Goal: Check status: Check status

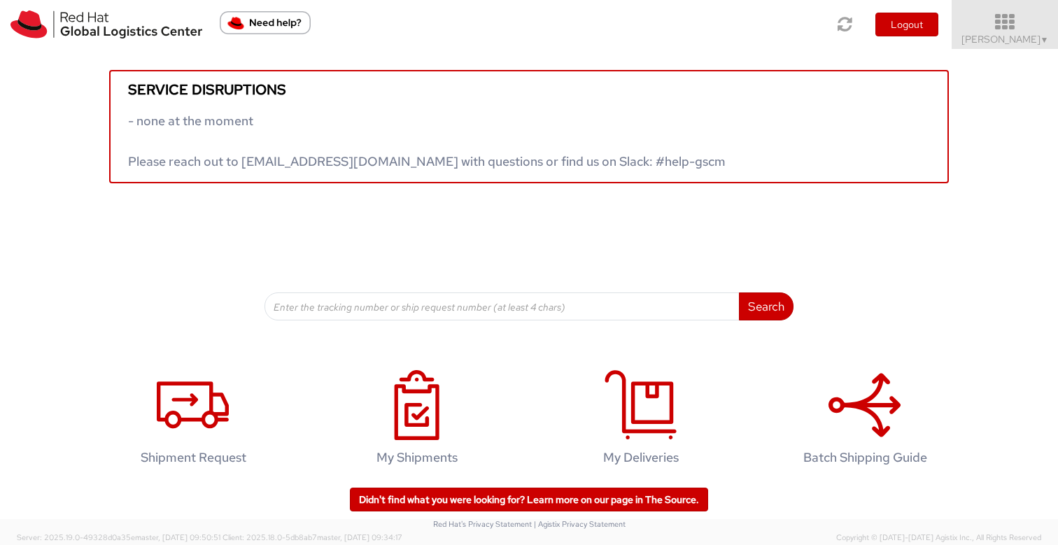
click at [1025, 38] on span "Sona Mala ▼" at bounding box center [1004, 39] width 87 height 13
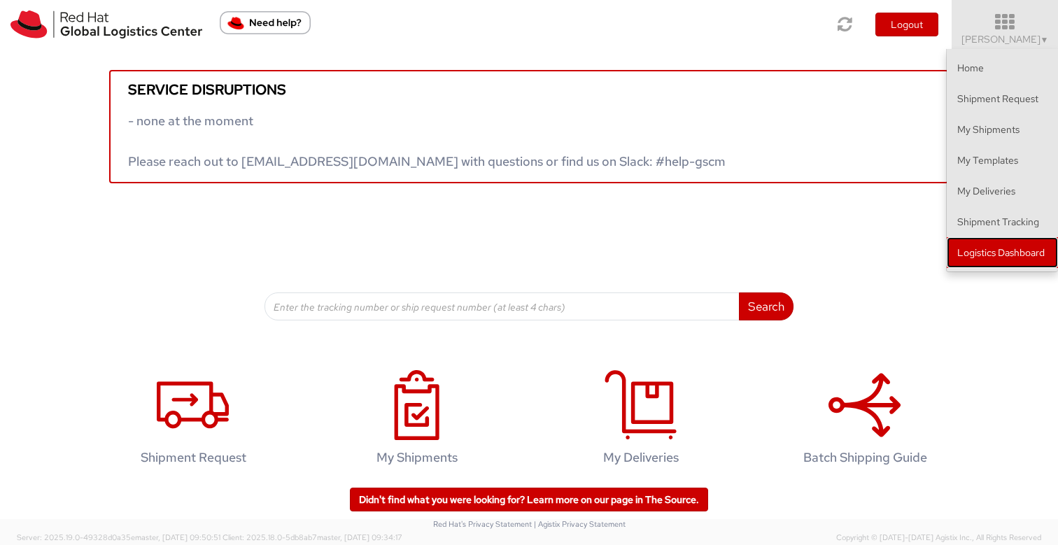
click at [1003, 253] on link "Logistics Dashboard" at bounding box center [1002, 252] width 111 height 31
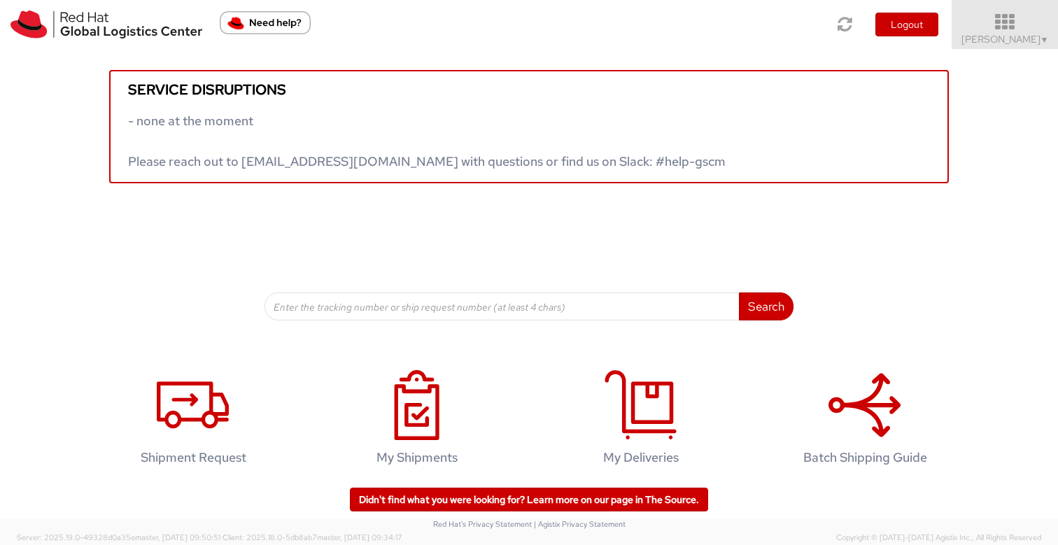
click at [998, 39] on span "Sona Mala ▼" at bounding box center [1004, 39] width 87 height 13
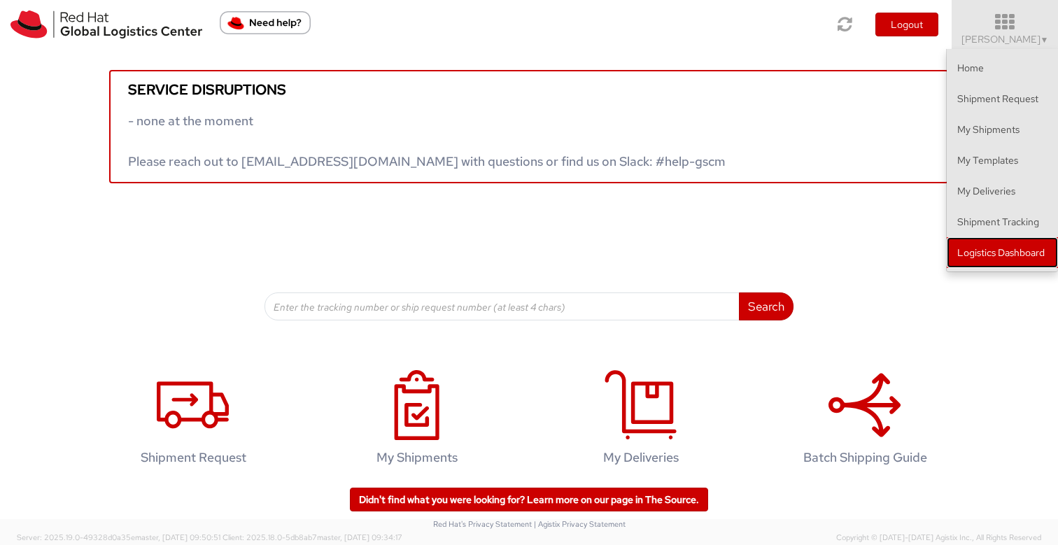
click at [985, 258] on link "Logistics Dashboard" at bounding box center [1002, 252] width 111 height 31
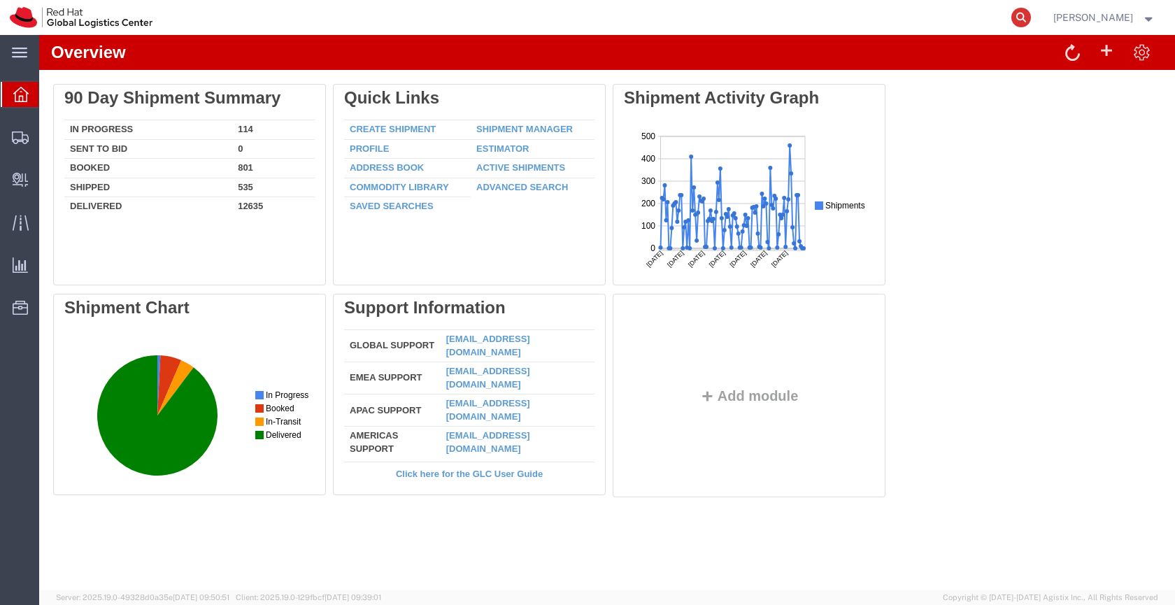
click at [1031, 15] on icon at bounding box center [1022, 18] width 20 height 20
click at [805, 16] on input "search" at bounding box center [798, 18] width 425 height 34
type input "55979743"
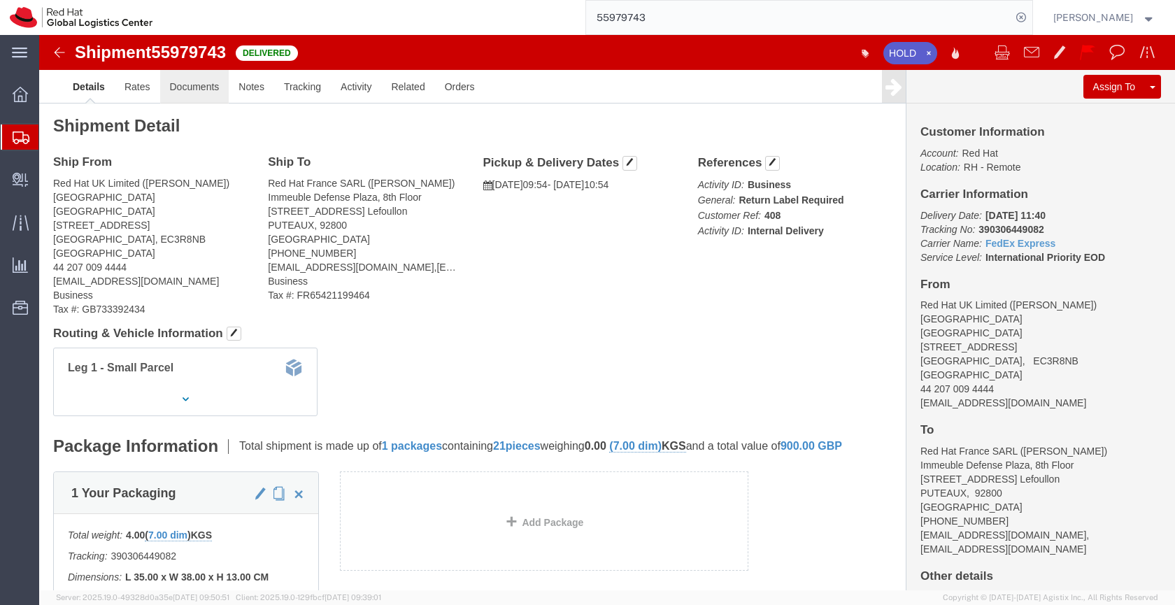
click link "Documents"
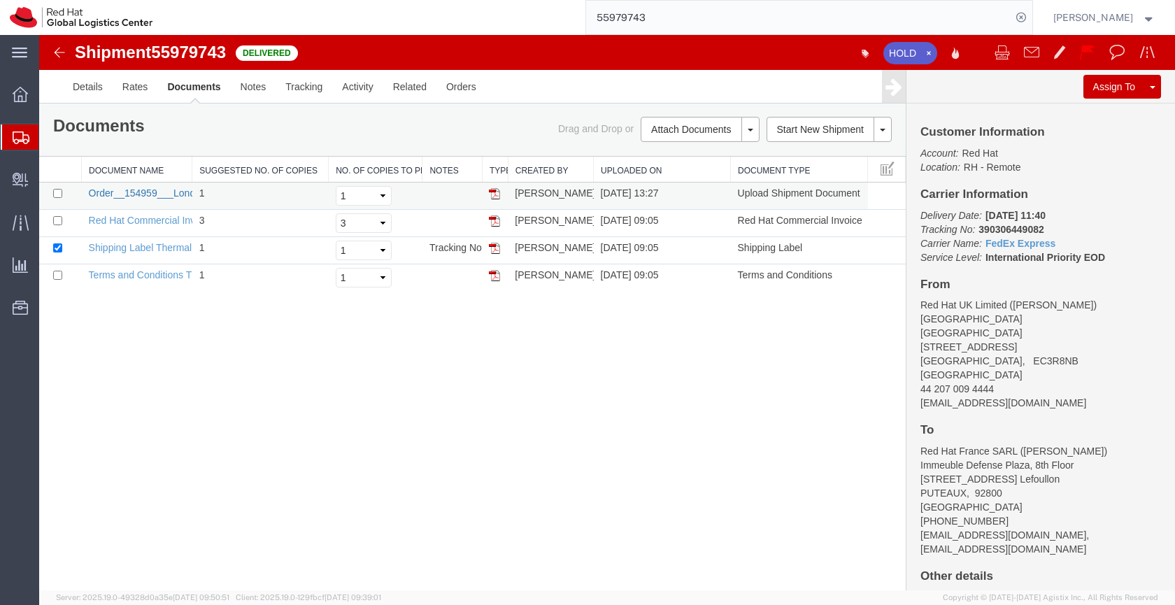
click at [150, 190] on link "Order__154959___London_AI_Summit_Red_Hat_AI_Mirror_Demo_-_gcolman_[DOMAIN_NAME]…" at bounding box center [349, 193] width 520 height 11
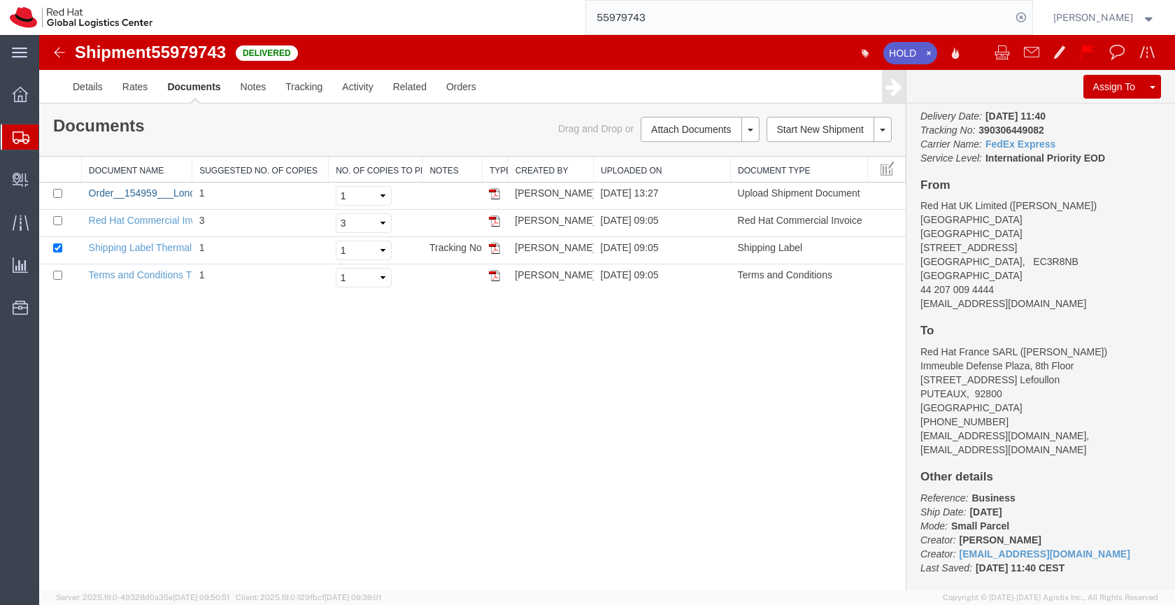
scroll to position [105, 0]
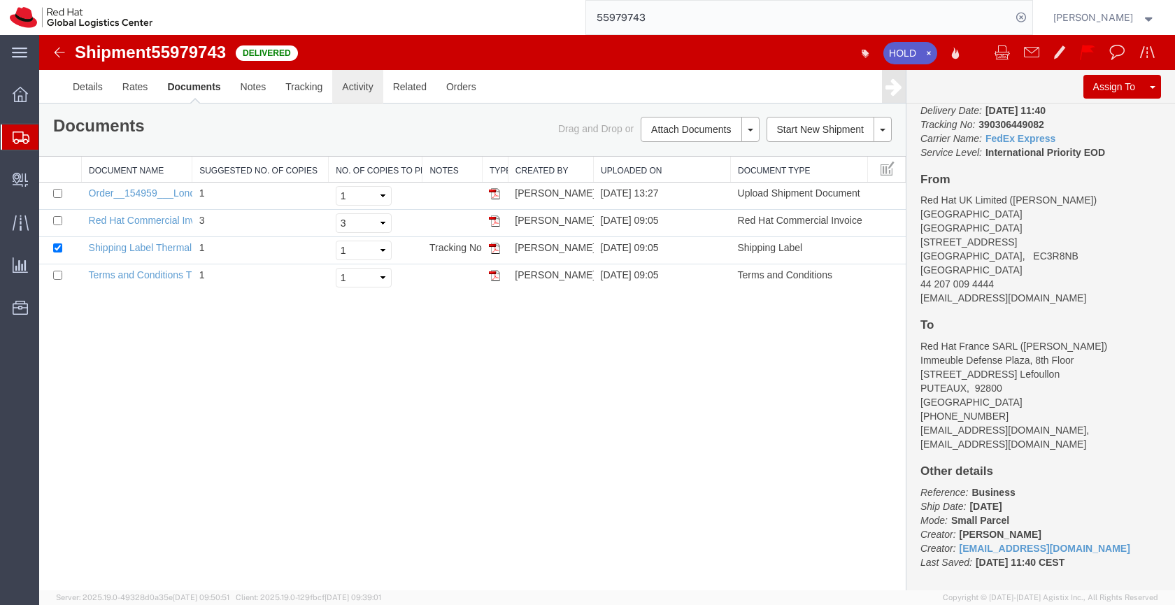
click at [349, 86] on link "Activity" at bounding box center [357, 87] width 50 height 34
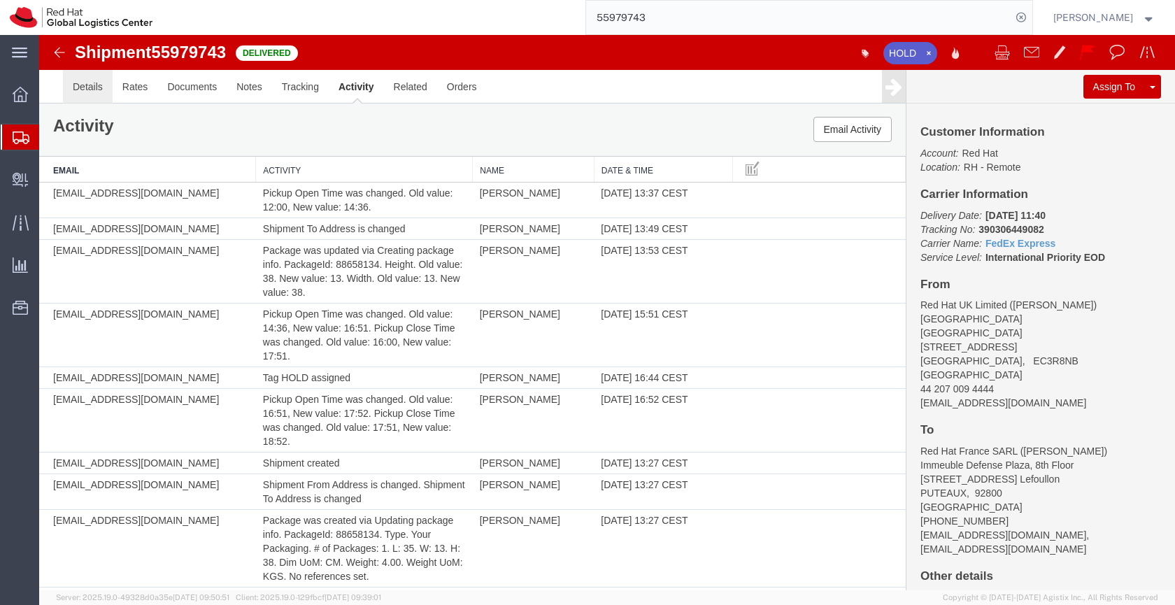
click at [82, 85] on link "Details" at bounding box center [88, 87] width 50 height 34
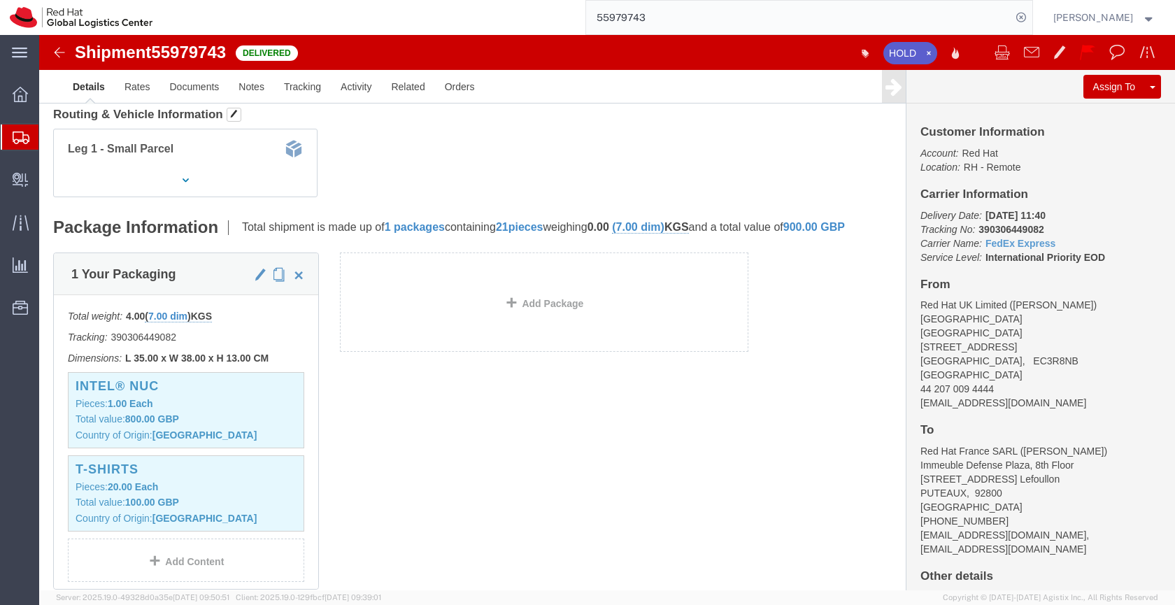
scroll to position [210, 0]
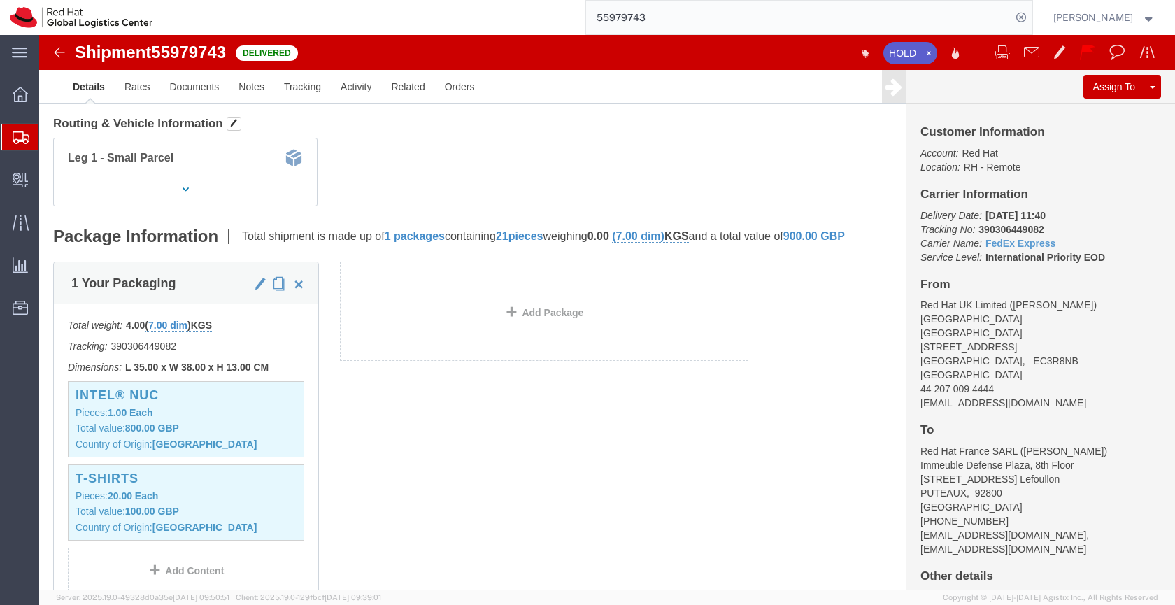
click at [15, 135] on icon at bounding box center [21, 138] width 17 height 13
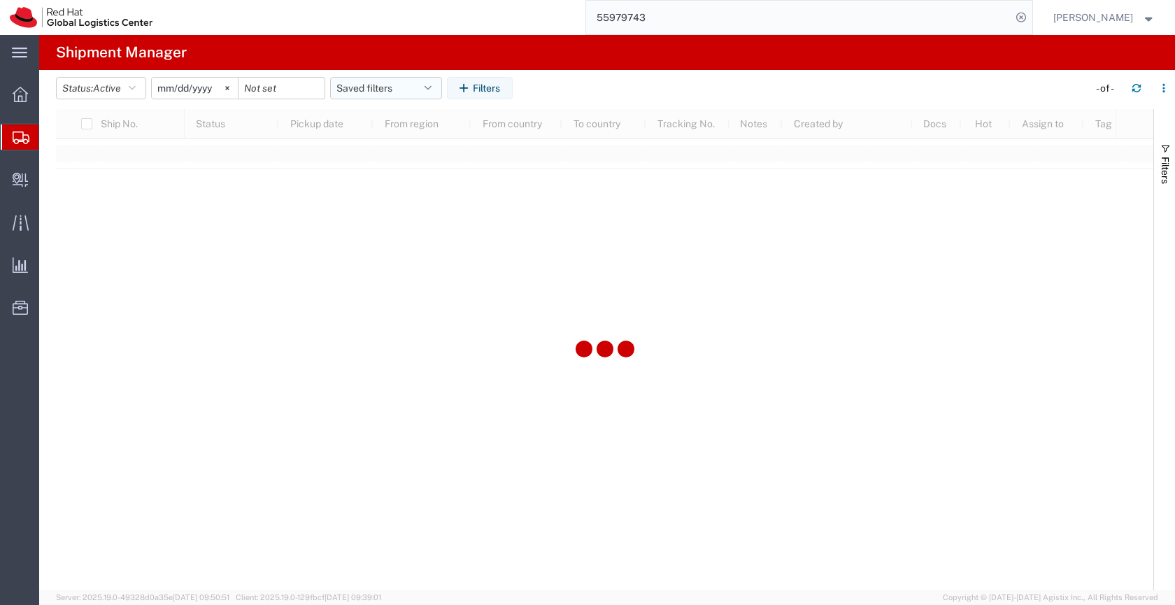
click at [379, 90] on button "Saved filters" at bounding box center [386, 88] width 112 height 22
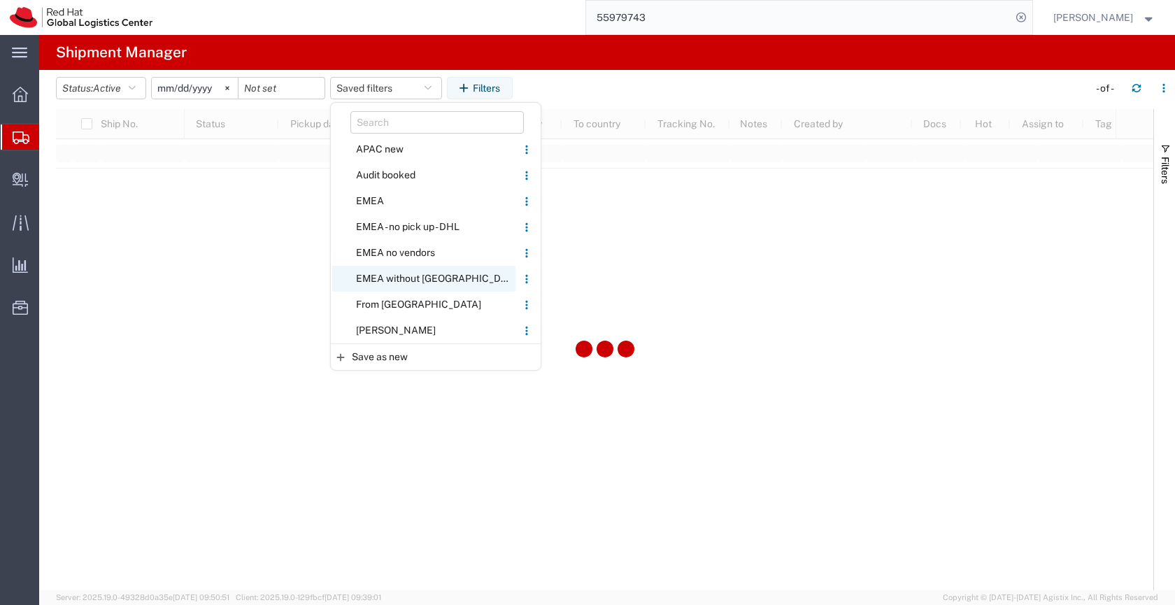
click at [408, 273] on span "EMEA without [GEOGRAPHIC_DATA]" at bounding box center [423, 279] width 183 height 26
type input "[DATE]"
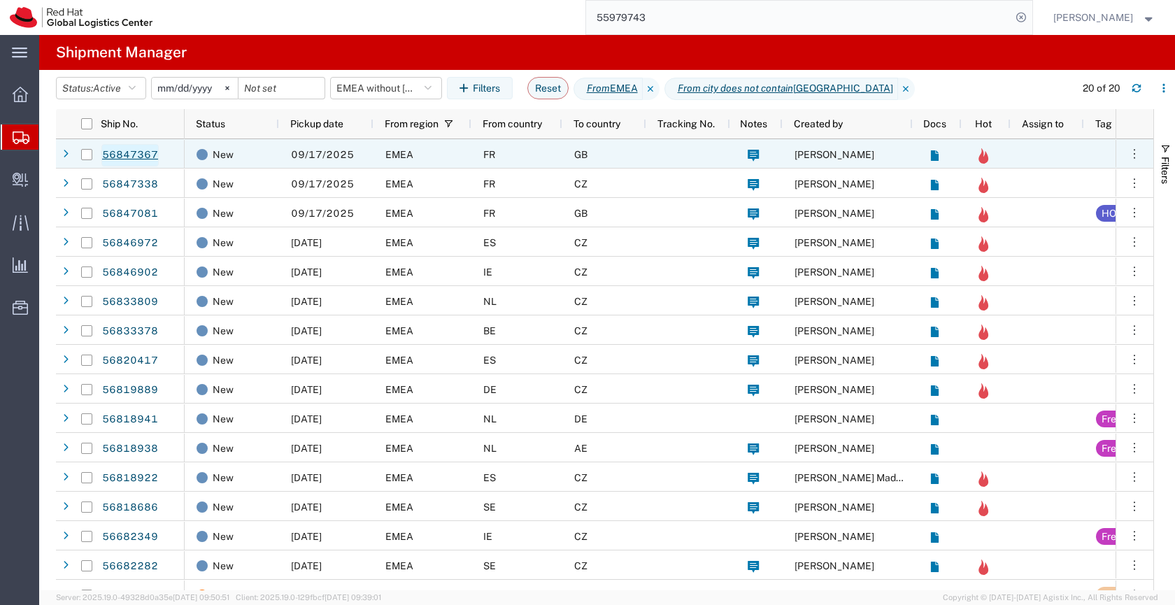
click at [144, 152] on link "56847367" at bounding box center [129, 155] width 57 height 22
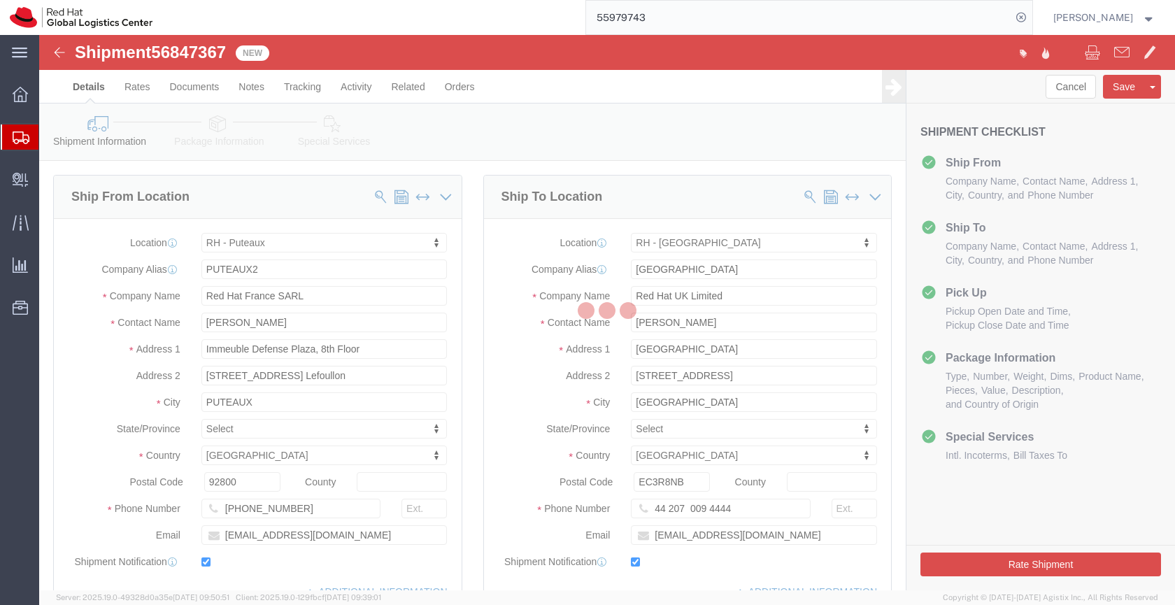
select select "38010"
select select "37974"
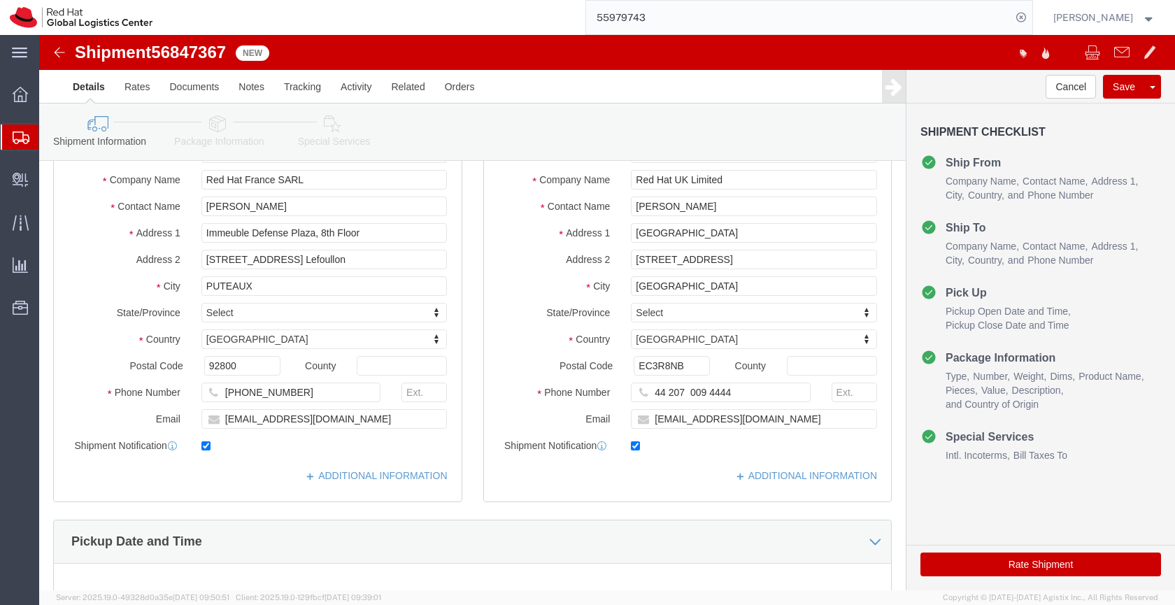
scroll to position [106, 0]
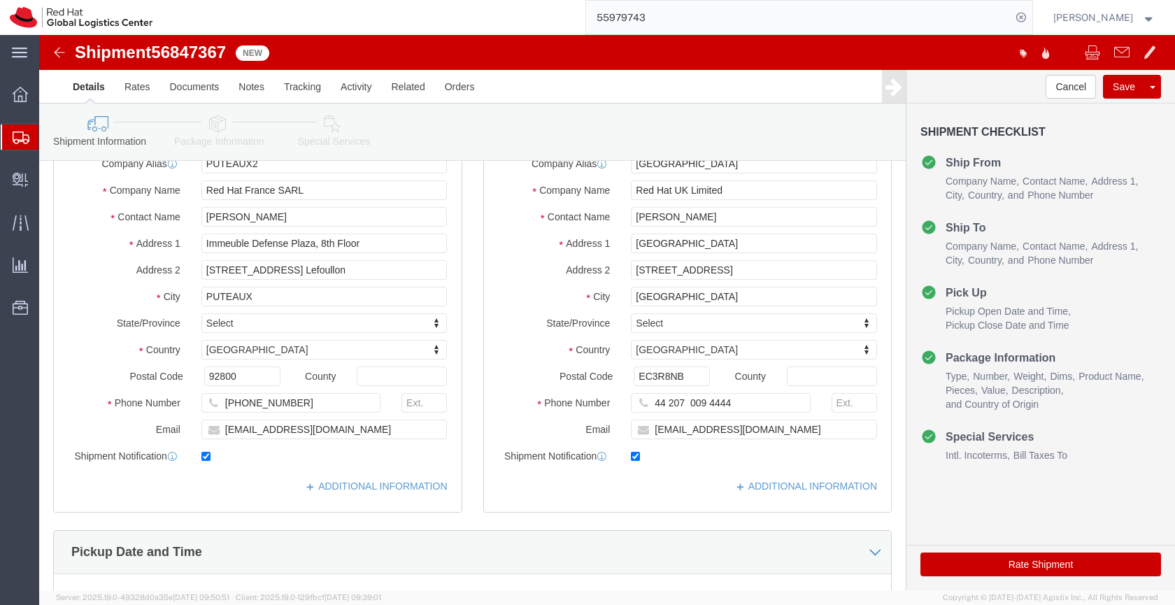
click icon
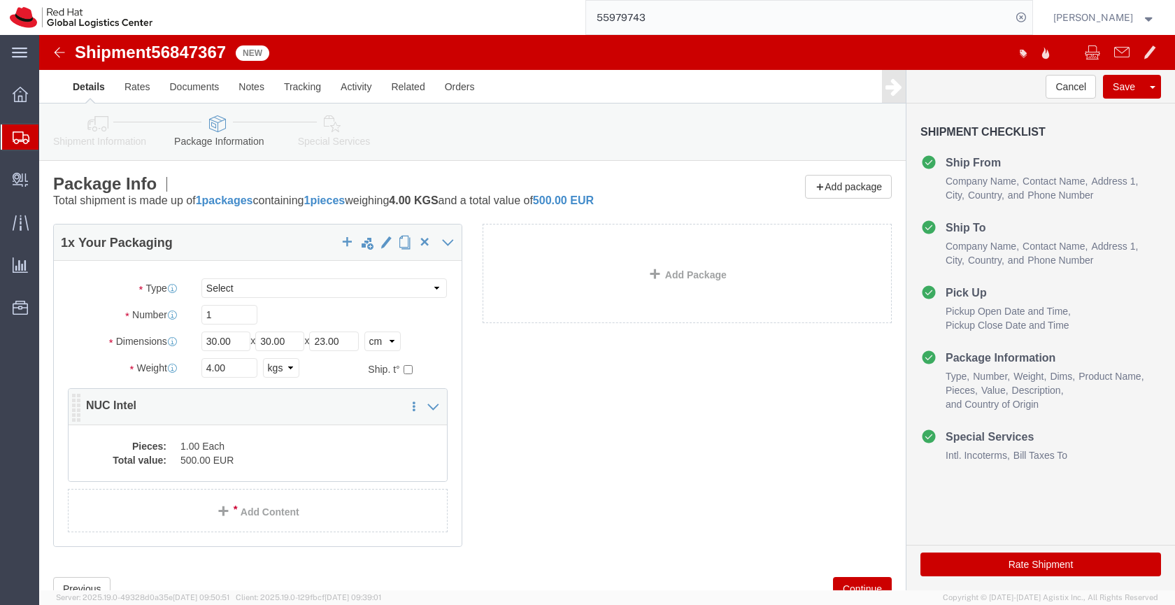
click dd "500.00 EUR"
click div
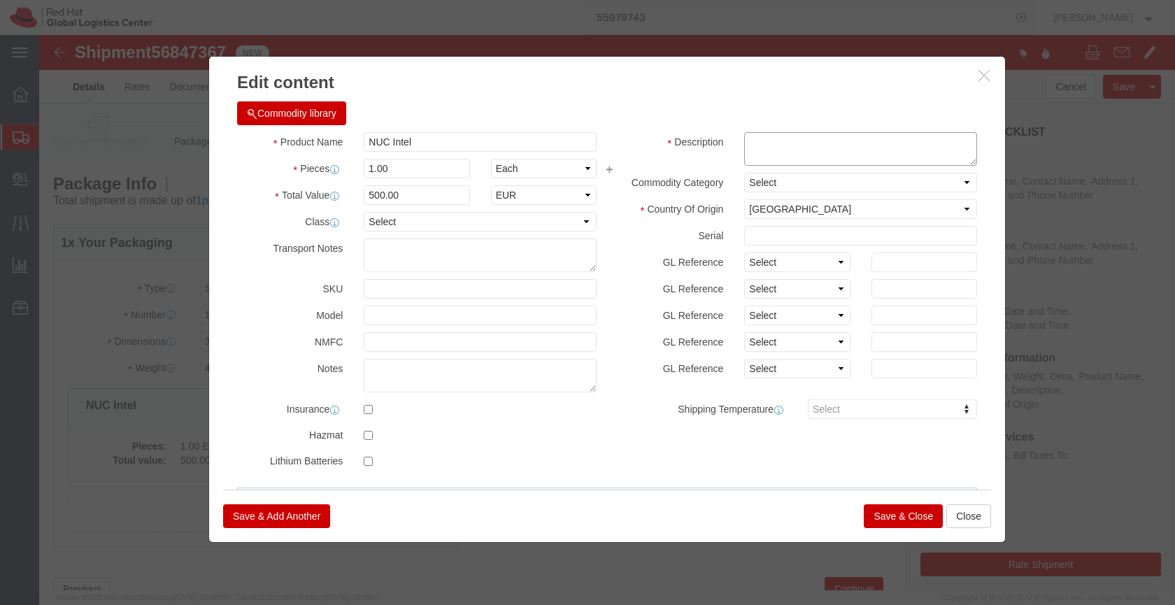
click textarea
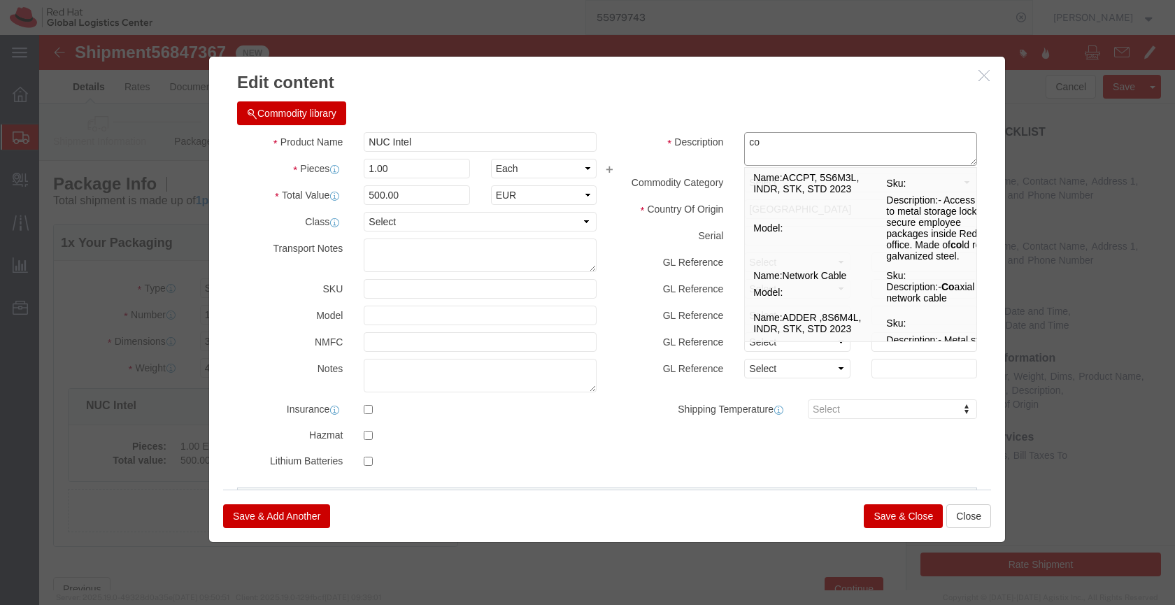
type textarea "c"
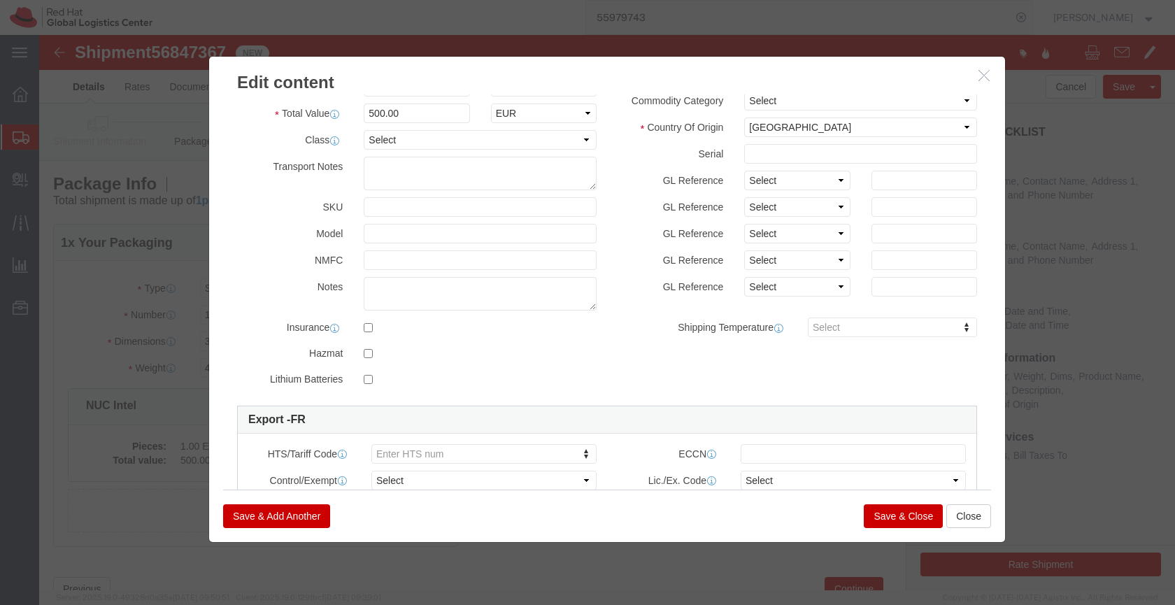
scroll to position [106, 0]
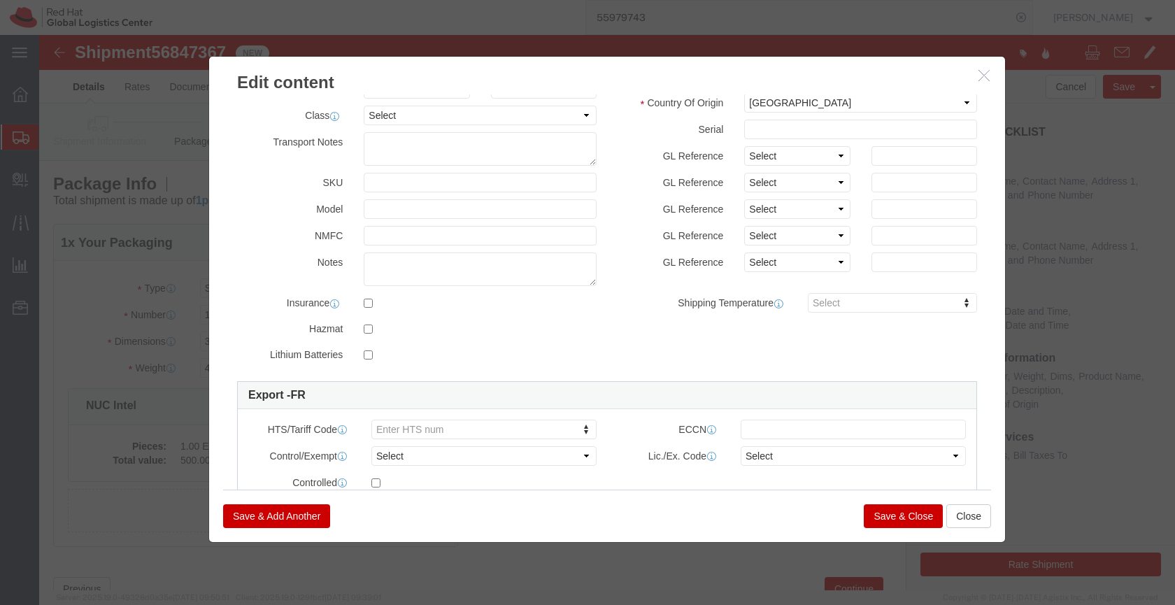
type textarea "mini computer, used"
drag, startPoint x: 958, startPoint y: 166, endPoint x: 955, endPoint y: 48, distance: 117.6
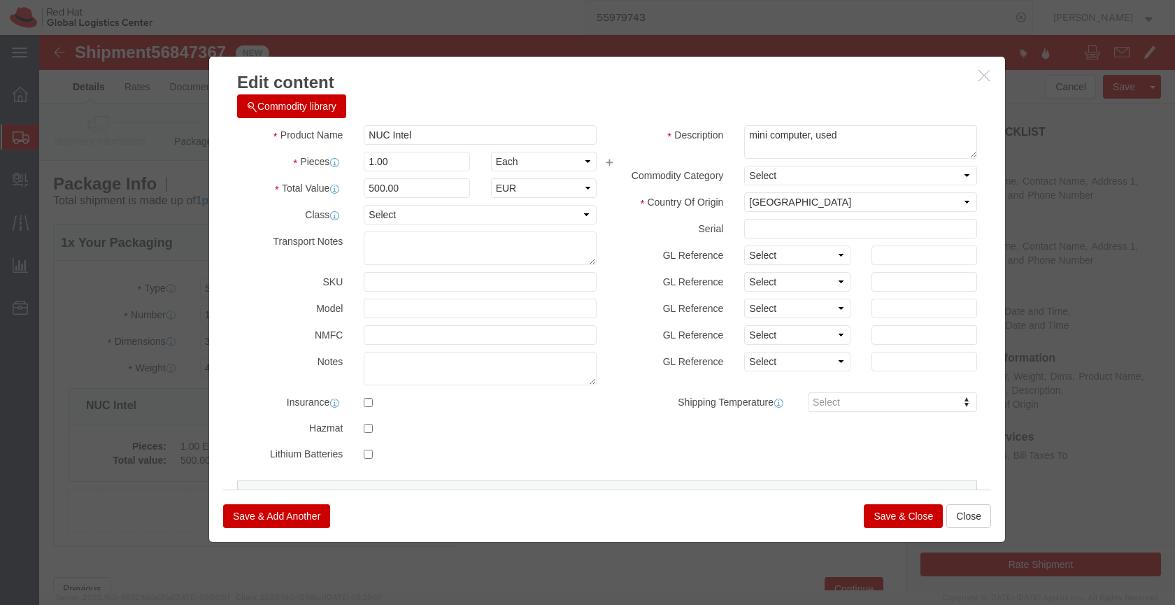
scroll to position [0, 0]
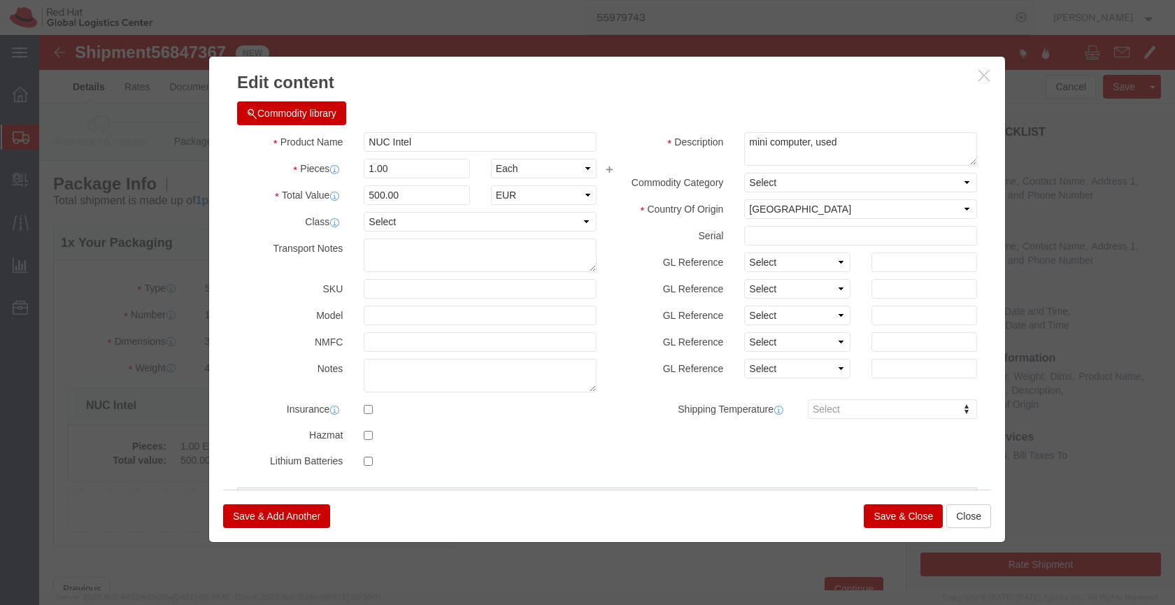
click button "Save & Close"
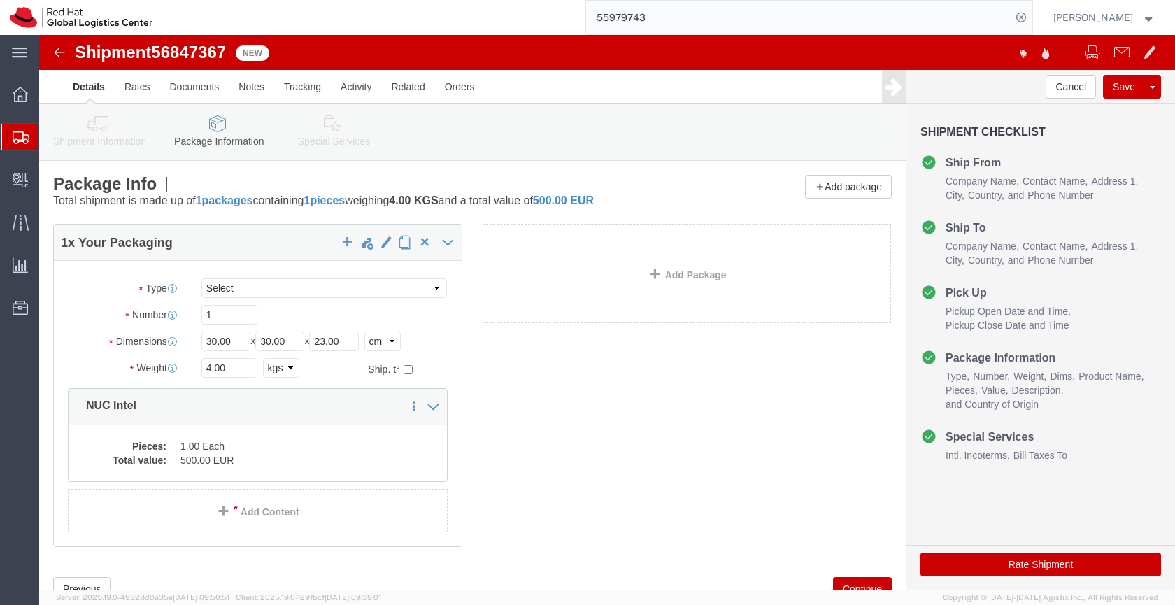
click at [17, 139] on icon at bounding box center [21, 138] width 17 height 13
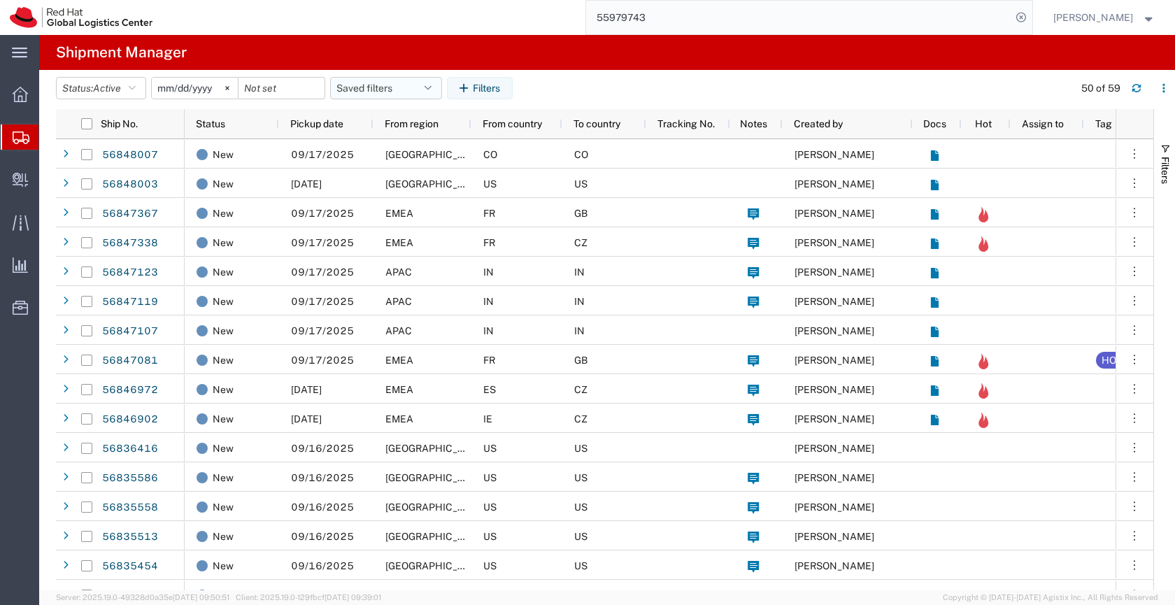
click at [366, 85] on button "Saved filters" at bounding box center [386, 88] width 112 height 22
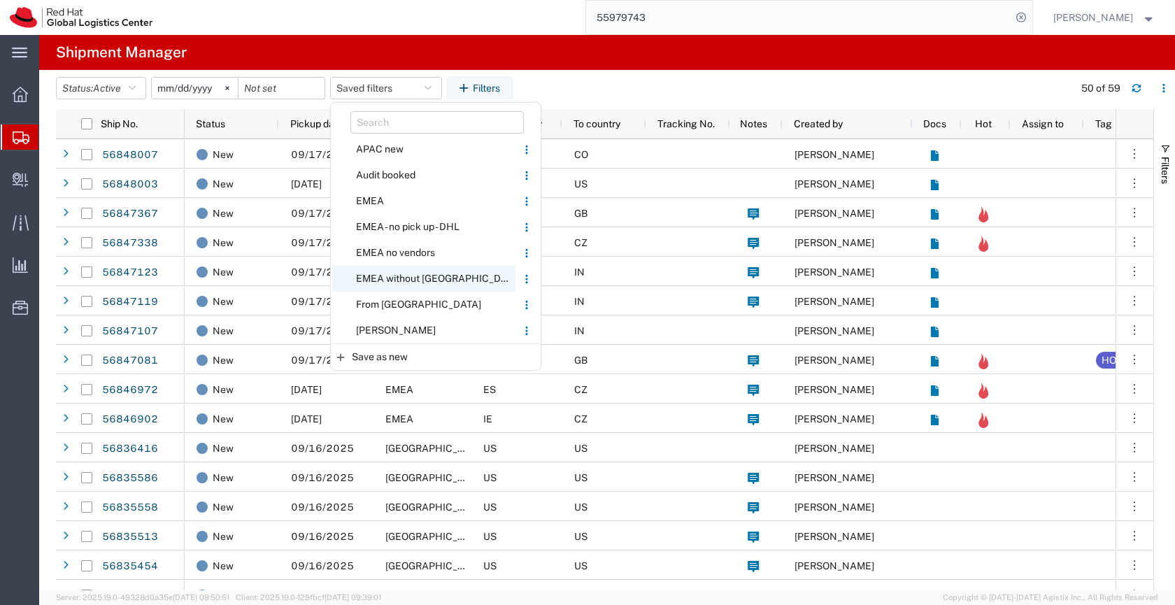
click at [394, 278] on span "EMEA without [GEOGRAPHIC_DATA]" at bounding box center [423, 279] width 183 height 26
type input "[DATE]"
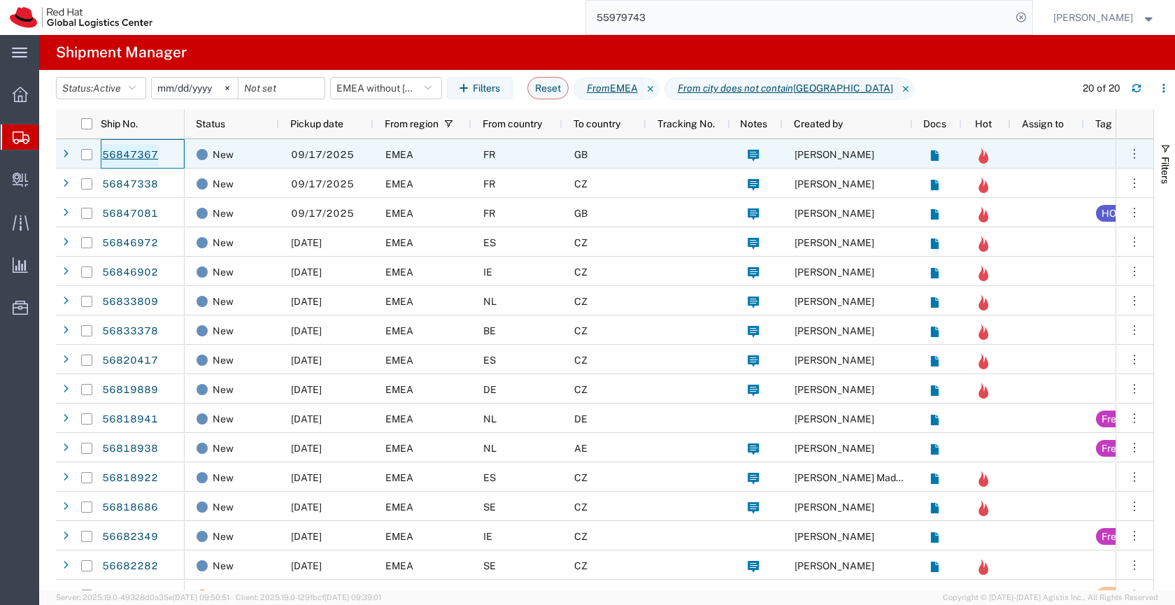
drag, startPoint x: 164, startPoint y: 162, endPoint x: 150, endPoint y: 162, distance: 13.3
click at [150, 162] on div "56847367" at bounding box center [143, 153] width 84 height 29
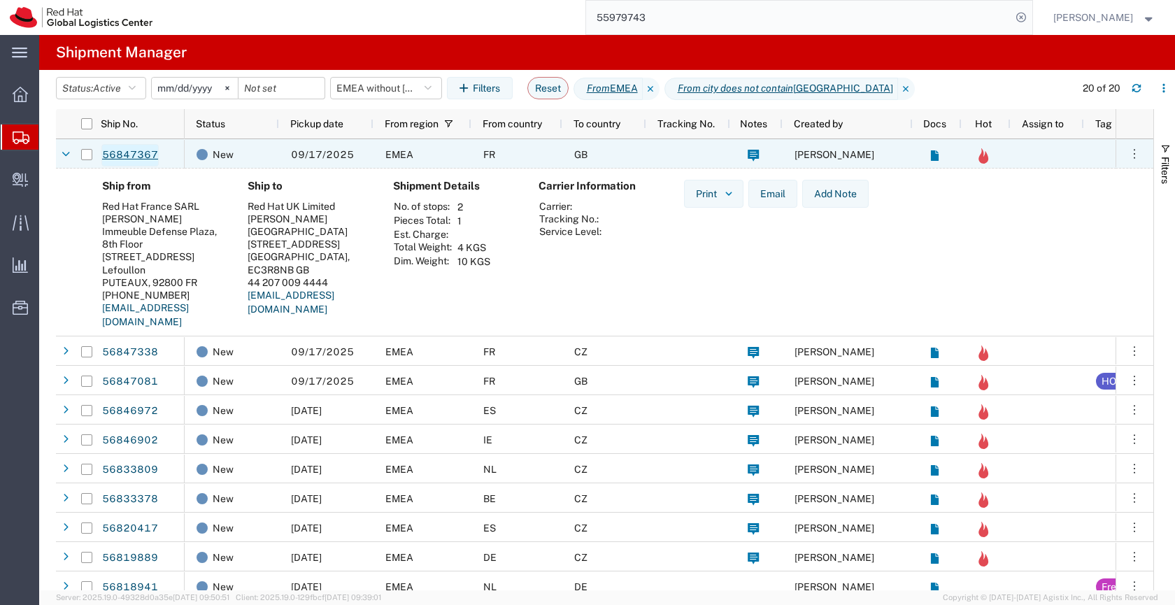
drag, startPoint x: 158, startPoint y: 168, endPoint x: 153, endPoint y: 162, distance: 7.4
click at [153, 162] on div "56847367 56847338 56847081 56846972 56846902 56833809 56833378 56820417 5681988…" at bounding box center [605, 364] width 1098 height 451
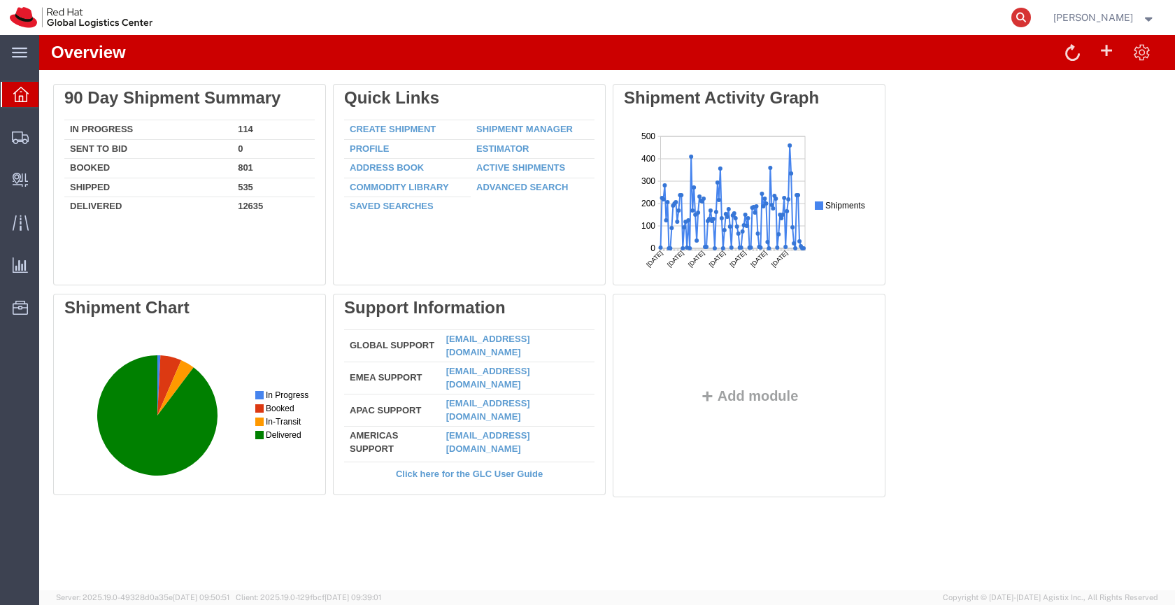
click at [1031, 15] on icon at bounding box center [1022, 18] width 20 height 20
click at [833, 19] on input "search" at bounding box center [798, 18] width 425 height 34
paste input "56847081"
type input "56847081"
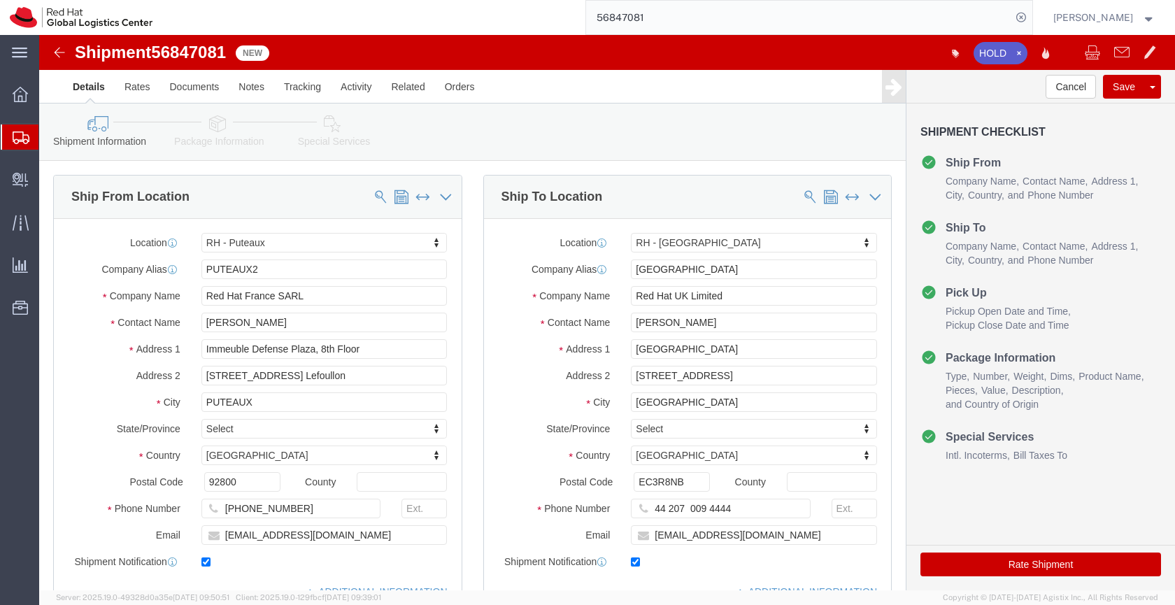
select select "38010"
select select "37974"
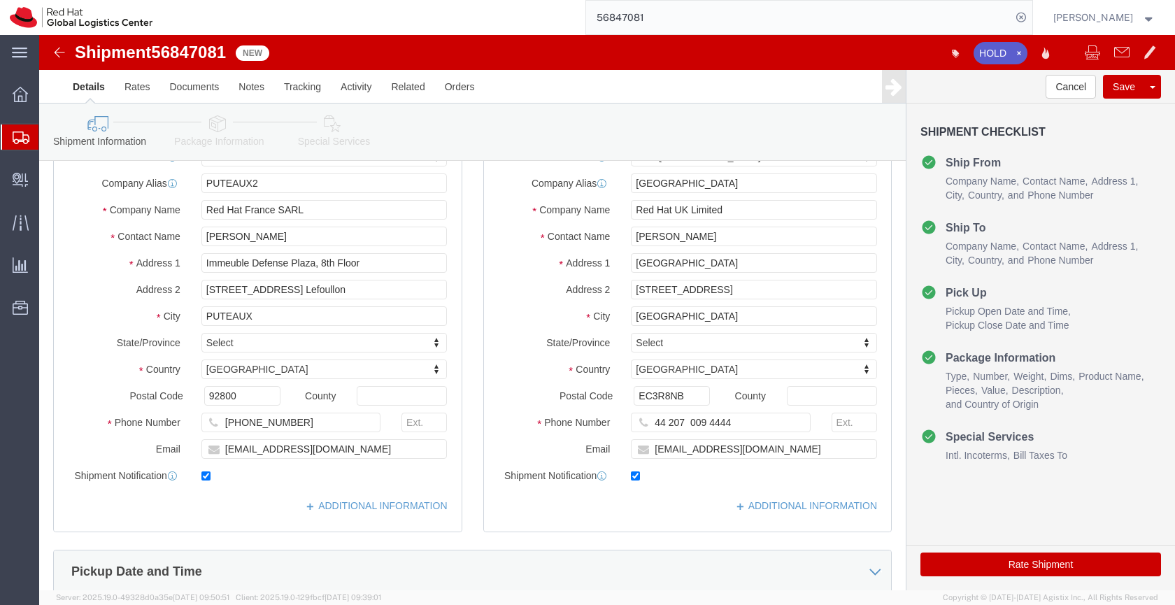
scroll to position [12, 0]
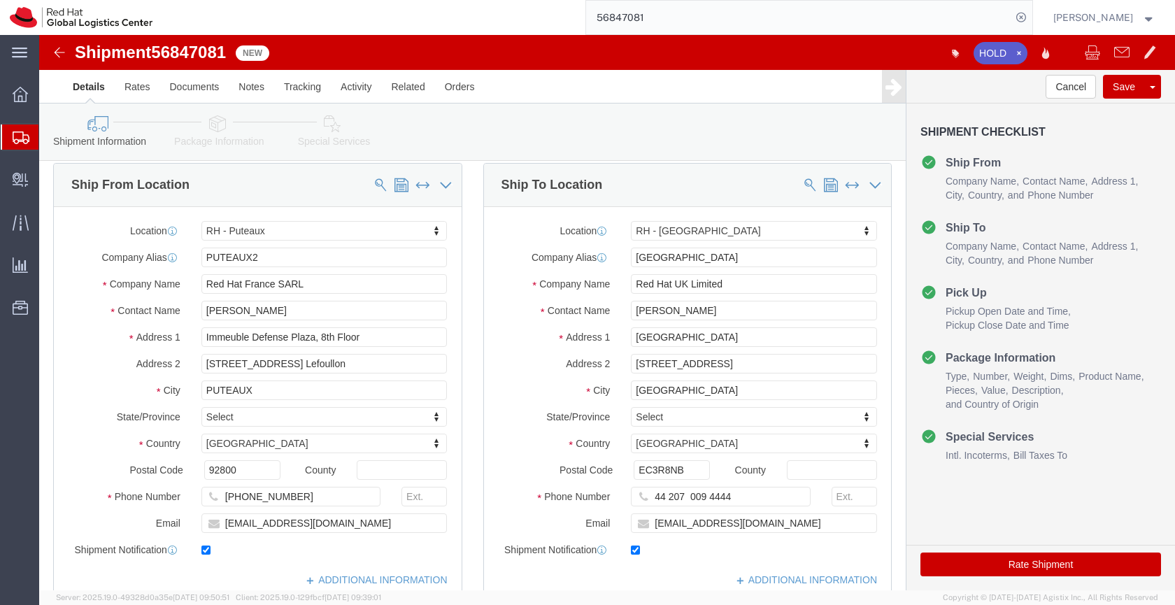
click icon
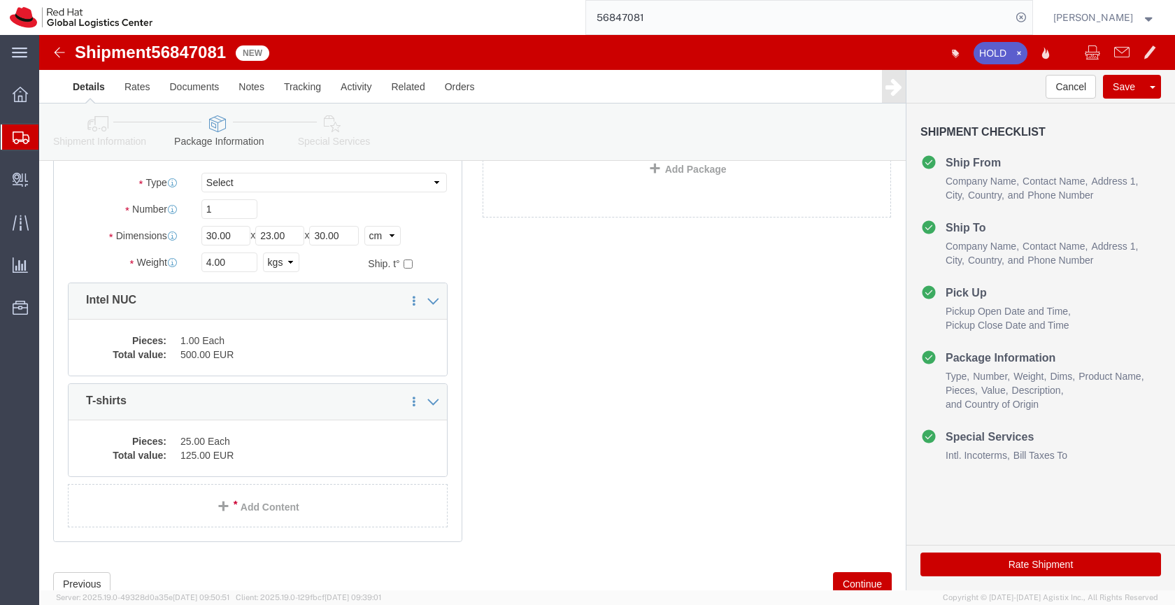
scroll to position [108, 0]
click icon
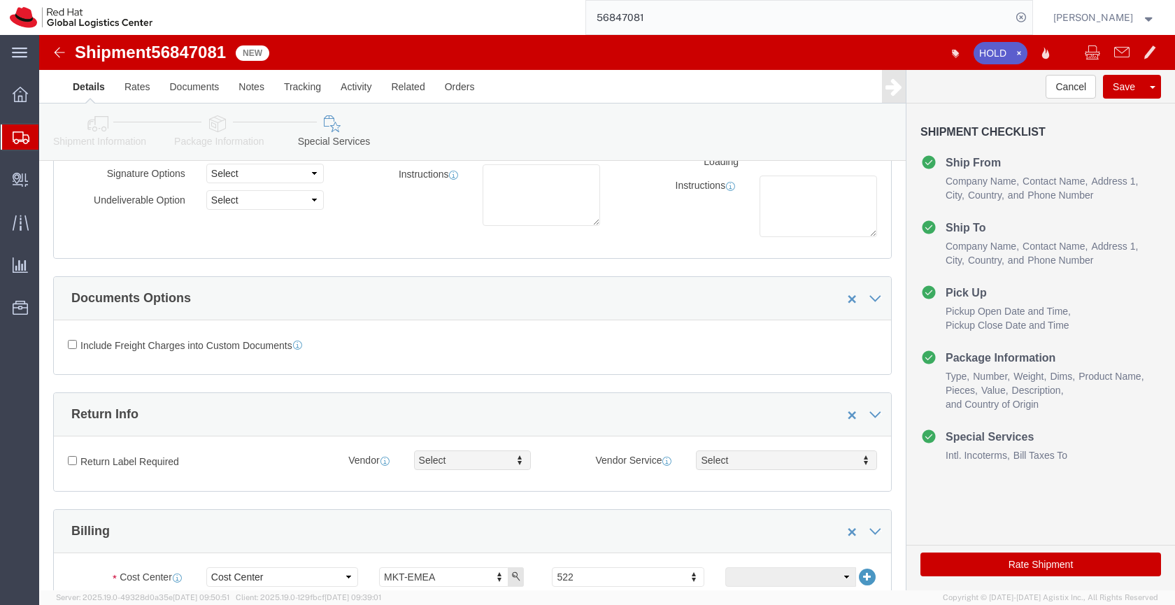
scroll to position [151, 0]
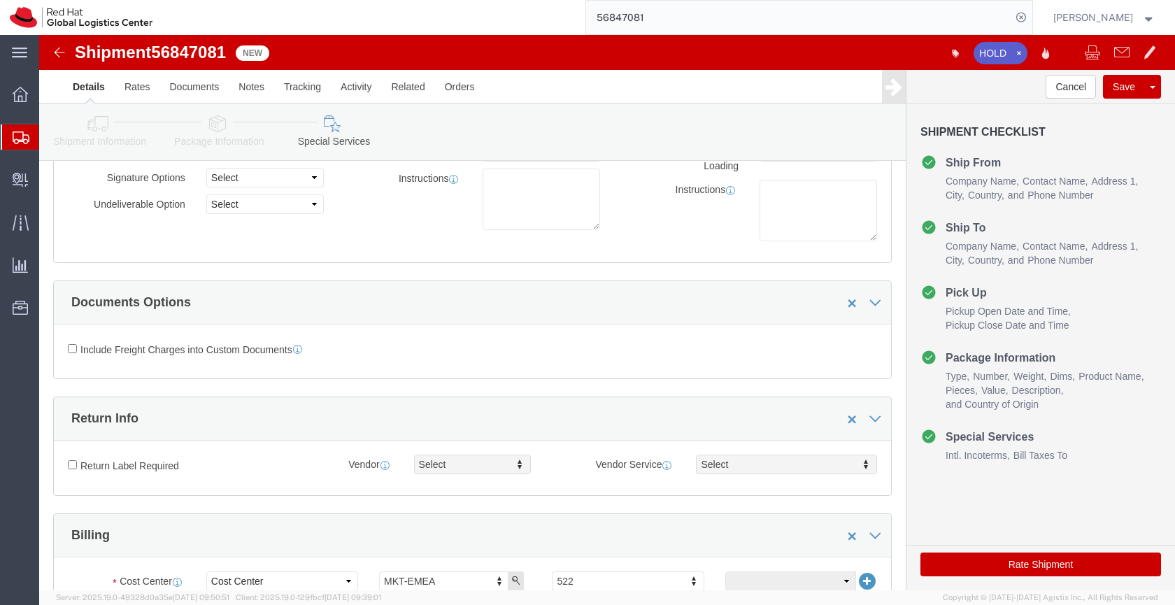
click icon
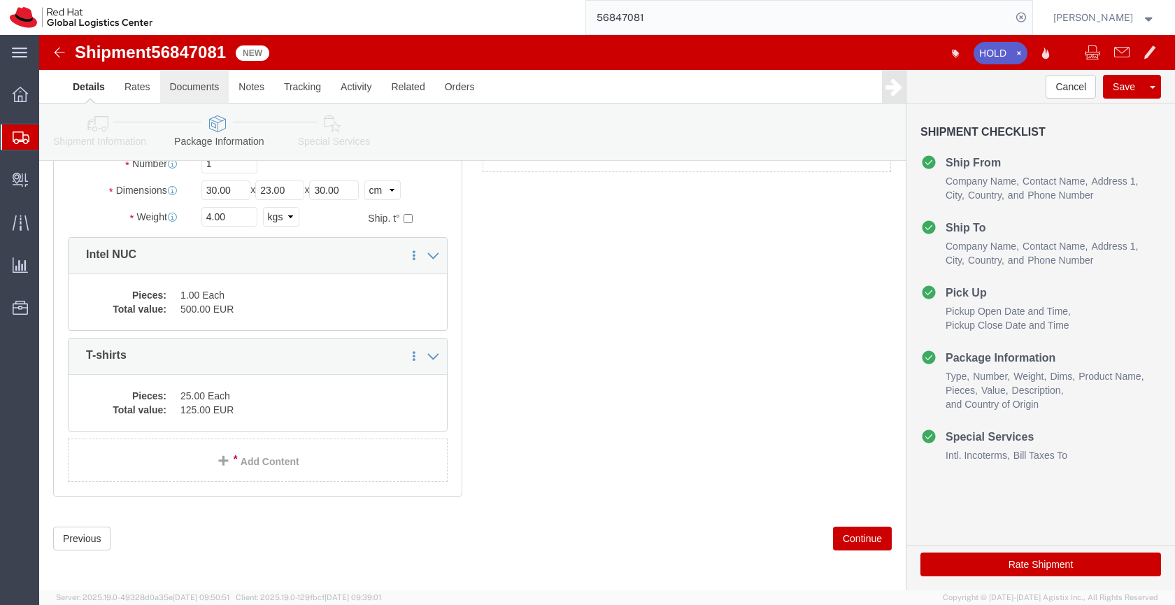
click link "Documents"
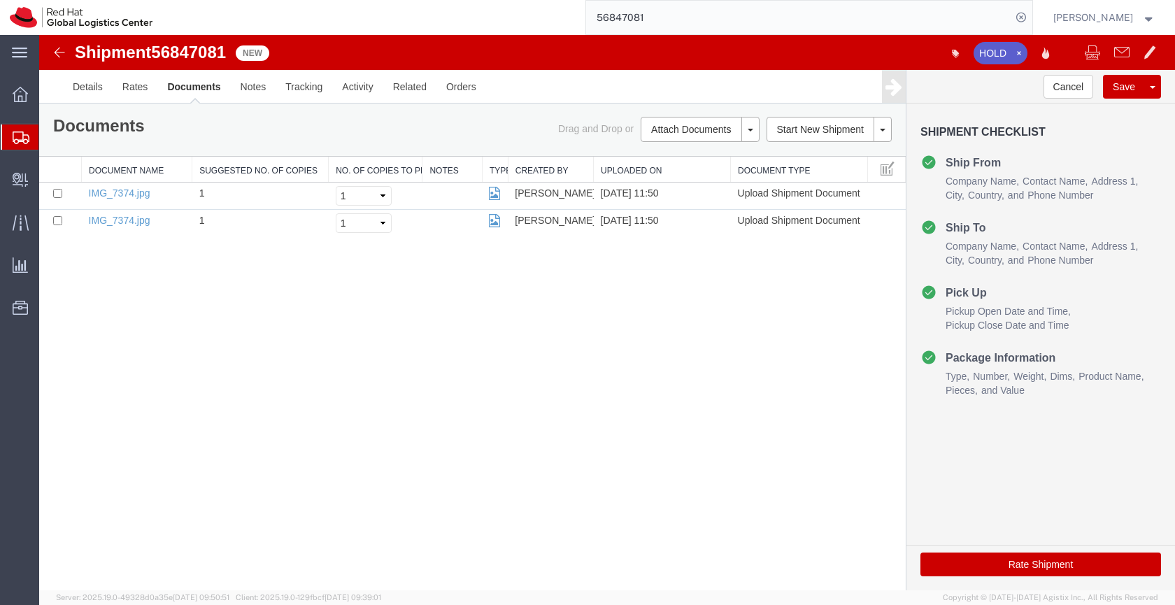
click at [199, 54] on span "56847081" at bounding box center [188, 52] width 75 height 19
copy span "56847081"
